Goal: Navigation & Orientation: Find specific page/section

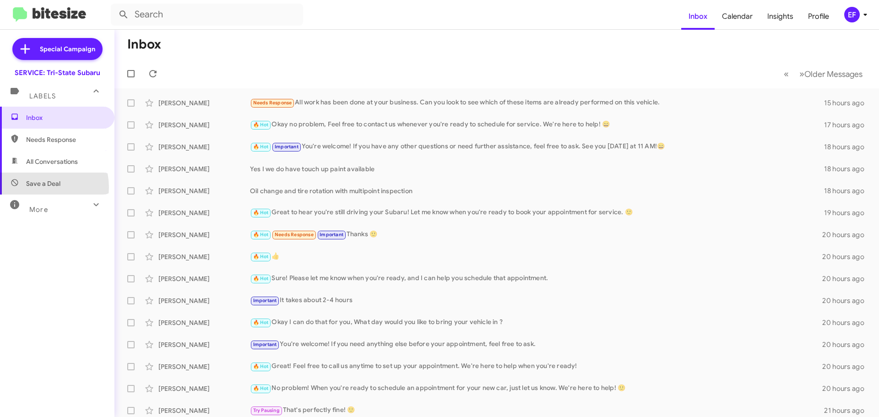
click at [39, 187] on span "Save a Deal" at bounding box center [43, 183] width 34 height 9
type input "in:not-interested"
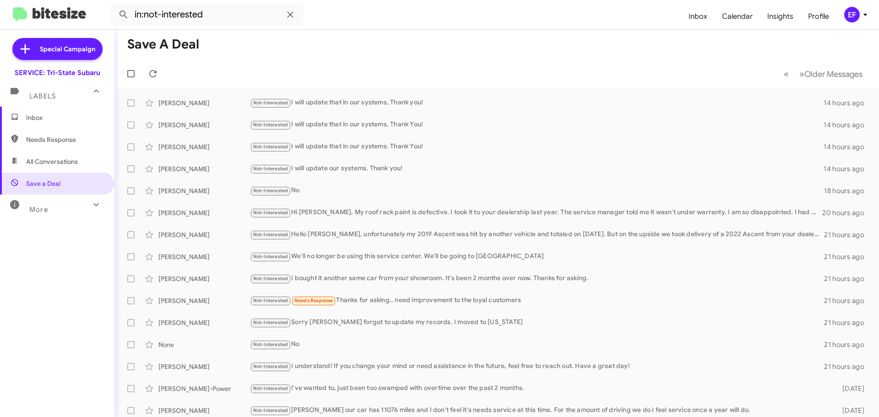
click at [35, 120] on span "Inbox" at bounding box center [65, 117] width 78 height 9
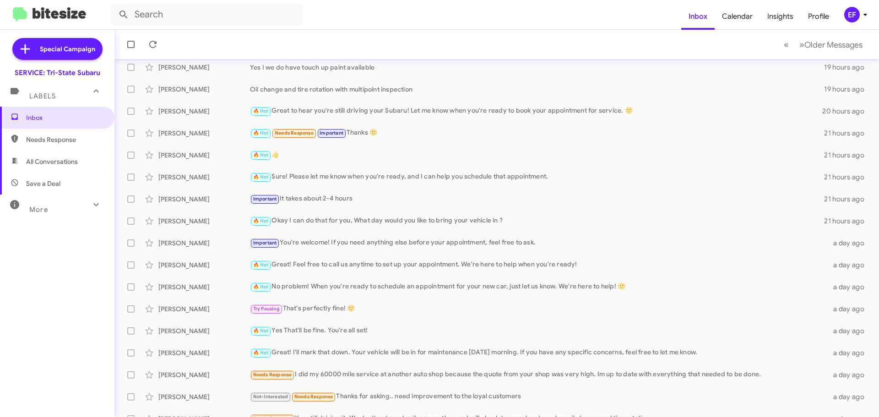
scroll to position [114, 0]
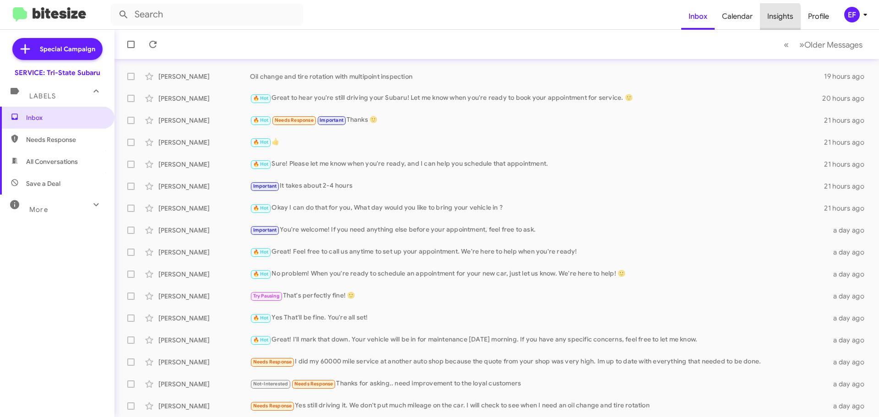
click at [772, 17] on span "Insights" at bounding box center [780, 16] width 41 height 27
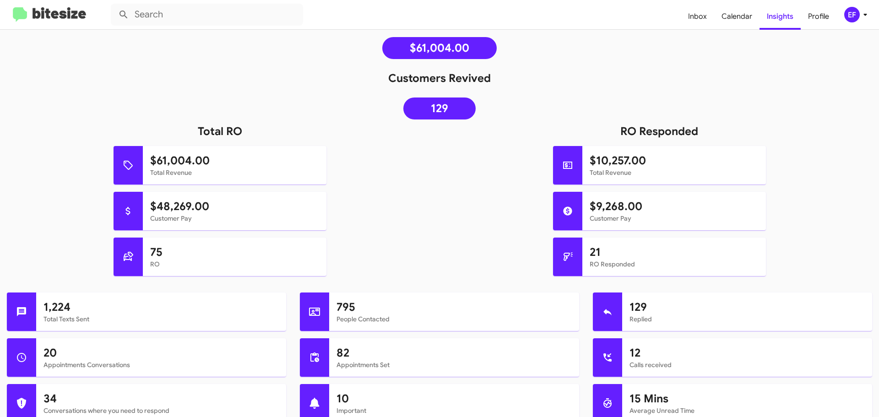
scroll to position [146, 0]
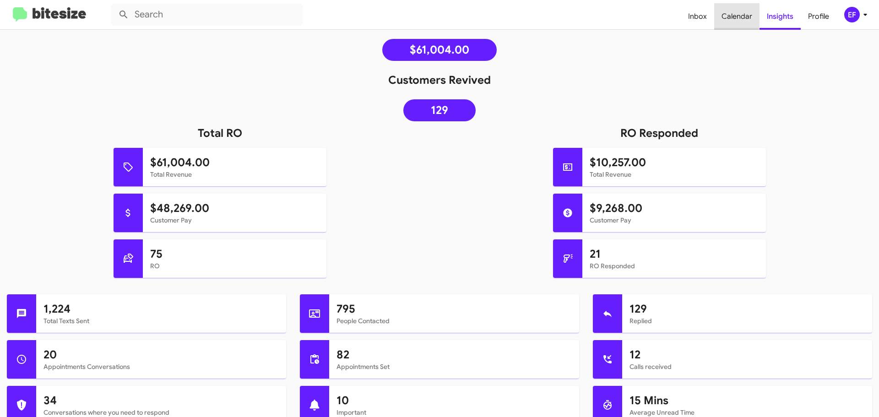
click at [731, 16] on span "Calendar" at bounding box center [736, 16] width 45 height 27
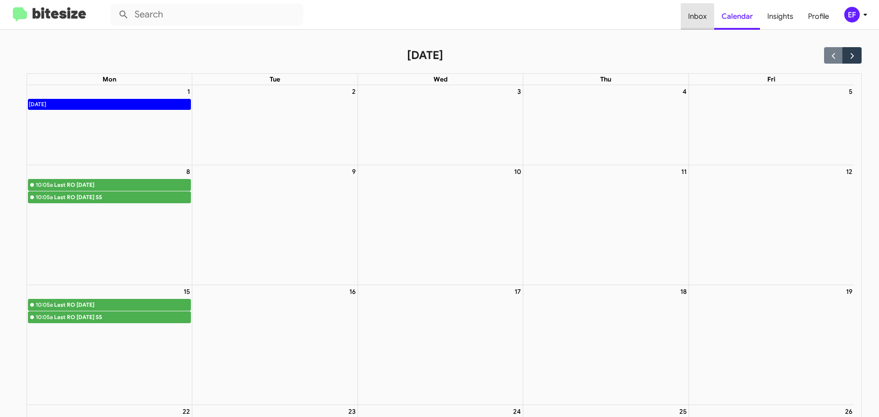
click at [696, 17] on span "Inbox" at bounding box center [696, 16] width 33 height 27
